Goal: Task Accomplishment & Management: Use online tool/utility

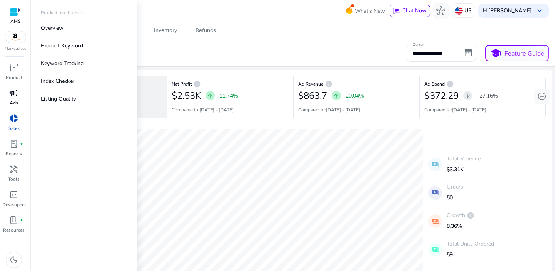
scroll to position [76, 0]
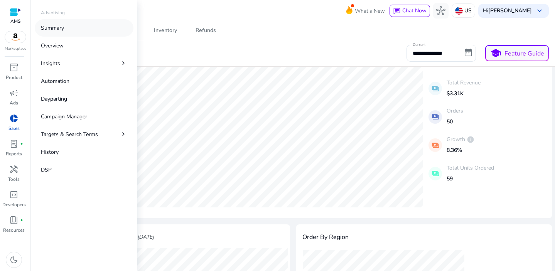
click at [76, 26] on link "Summary" at bounding box center [84, 27] width 99 height 17
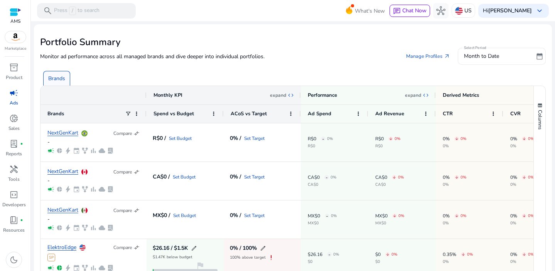
click at [502, 60] on div "Month to Date" at bounding box center [498, 56] width 69 height 8
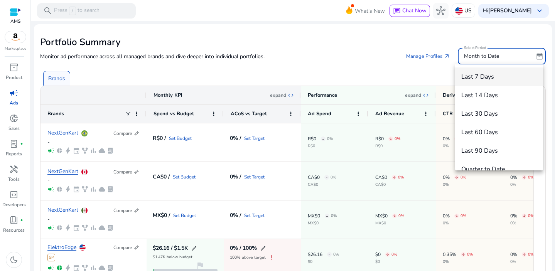
click at [479, 78] on span "Last 7 Days" at bounding box center [499, 76] width 76 height 8
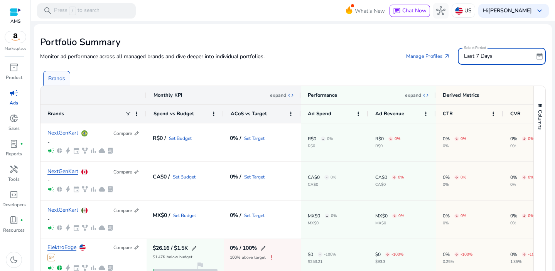
scroll to position [57, 0]
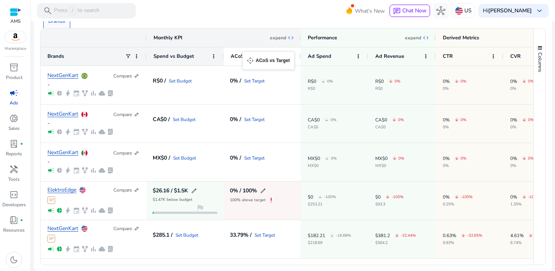
drag, startPoint x: 227, startPoint y: 55, endPoint x: 246, endPoint y: 56, distance: 18.9
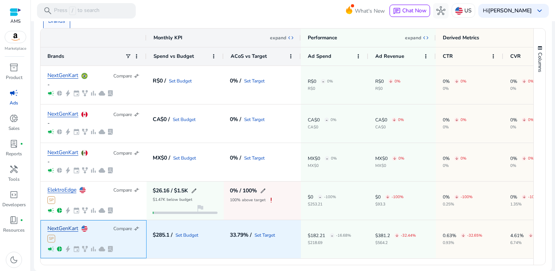
click at [65, 228] on link "NextGenKart" at bounding box center [62, 229] width 31 height 6
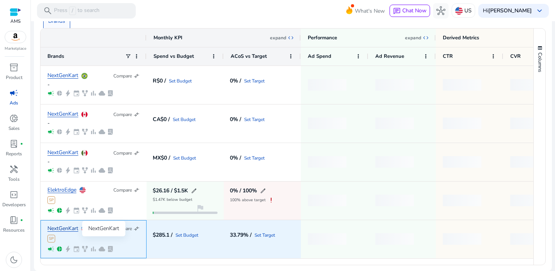
scroll to position [0, 0]
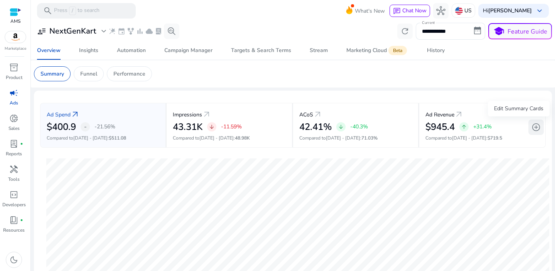
click at [532, 126] on span "add_circle" at bounding box center [535, 127] width 9 height 9
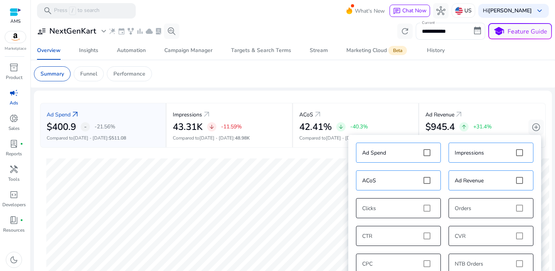
click at [438, 69] on app-sa-custom-tab "Summary Funnel Performance" at bounding box center [293, 73] width 518 height 15
click at [532, 127] on span "add_circle" at bounding box center [535, 127] width 9 height 9
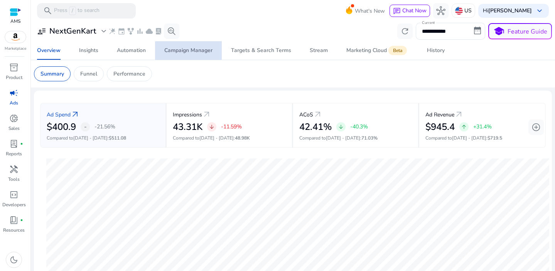
click at [189, 51] on div "Campaign Manager" at bounding box center [188, 50] width 48 height 5
